Goal: Find specific page/section: Find specific page/section

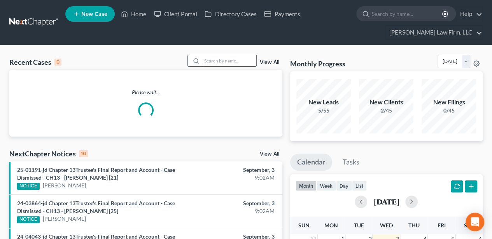
click at [226, 60] on input "search" at bounding box center [229, 60] width 54 height 11
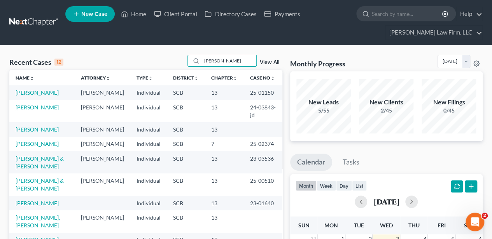
type input "[PERSON_NAME]"
click at [32, 111] on link "[PERSON_NAME]" at bounding box center [37, 107] width 43 height 7
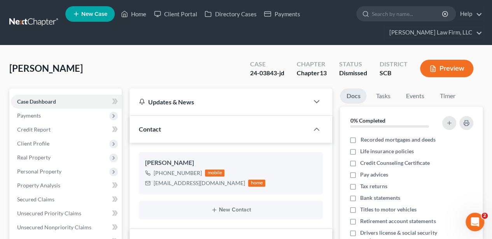
select select "0"
click at [145, 18] on link "Home" at bounding box center [133, 14] width 33 height 14
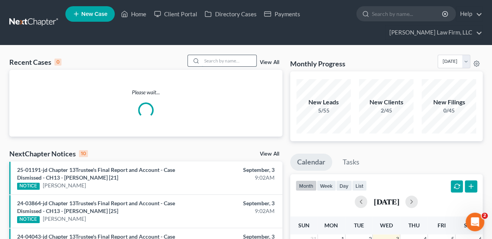
click at [237, 60] on input "search" at bounding box center [229, 60] width 54 height 11
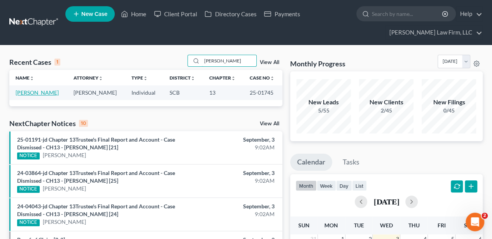
type input "[PERSON_NAME]"
click at [50, 91] on link "[PERSON_NAME]" at bounding box center [37, 92] width 43 height 7
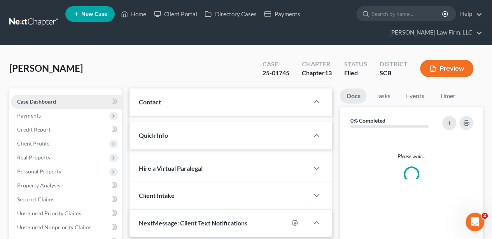
select select "2"
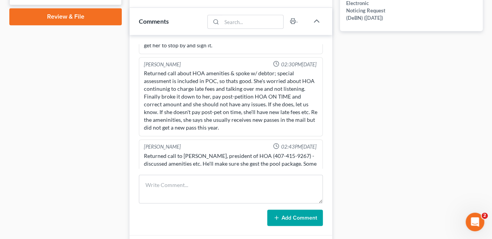
scroll to position [440, 0]
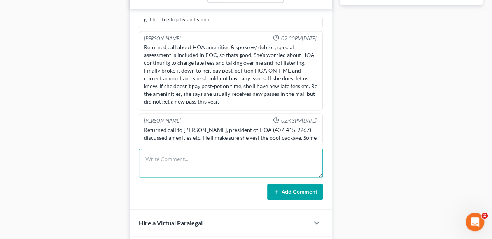
click at [164, 156] on textarea at bounding box center [231, 163] width 184 height 29
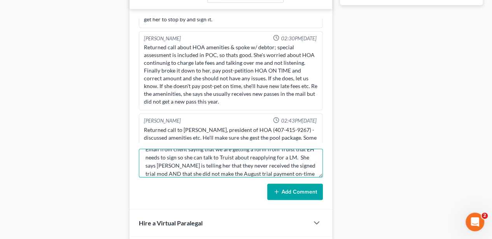
scroll to position [18, 0]
click at [305, 172] on textarea "Email from client saying that we are getting a form from Truist that EH needs t…" at bounding box center [231, 163] width 184 height 29
type textarea "Email from client saying that we are getting a form from Truist that EH needs t…"
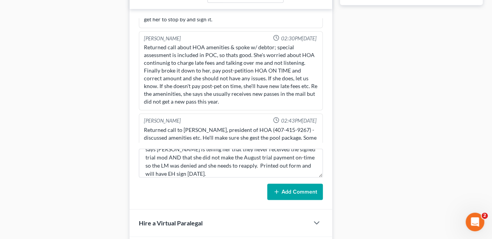
click at [298, 194] on button "Add Comment" at bounding box center [295, 192] width 56 height 16
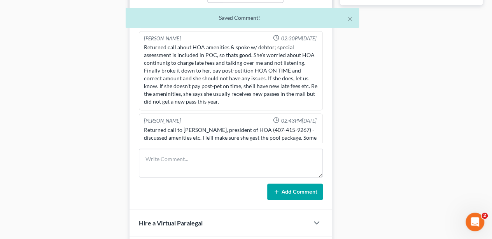
scroll to position [810, 0]
